Goal: Information Seeking & Learning: Compare options

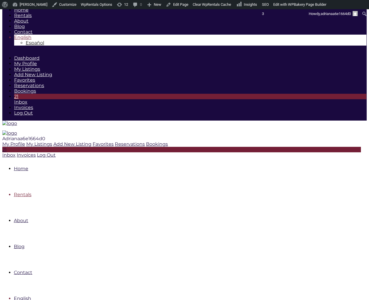
scroll to position [84, 0]
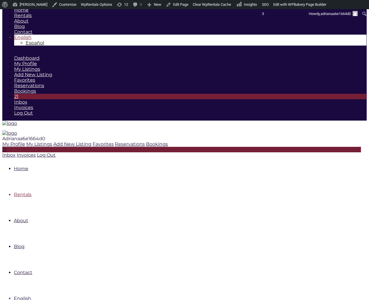
scroll to position [0, 0]
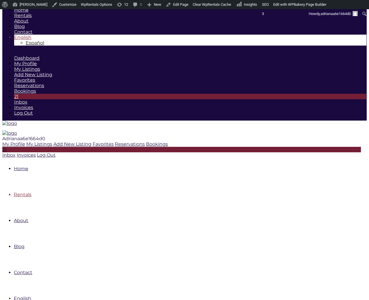
type input "$ 2,127"
drag, startPoint x: 213, startPoint y: 120, endPoint x: 249, endPoint y: 121, distance: 36.1
